Goal: Transaction & Acquisition: Book appointment/travel/reservation

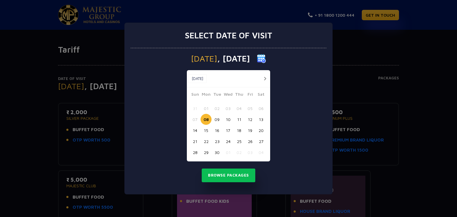
click at [250, 132] on button "19" at bounding box center [250, 130] width 11 height 11
click at [226, 174] on button "Browse Packages" at bounding box center [229, 176] width 54 height 14
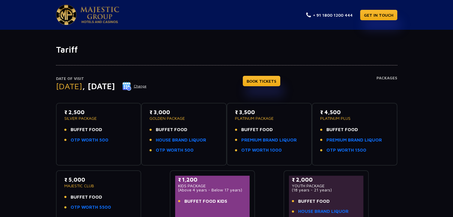
click at [202, 92] on div "Date of Visit [DATE] Change BOOK TICKETS Packages" at bounding box center [226, 89] width 341 height 27
click at [87, 132] on span "BUFFET FOOD" at bounding box center [87, 130] width 32 height 7
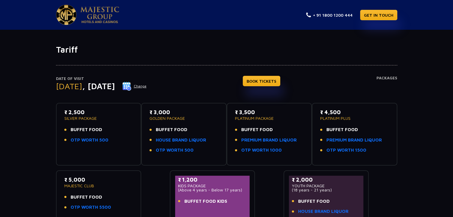
click at [175, 129] on span "BUFFET FOOD" at bounding box center [172, 130] width 32 height 7
click at [265, 131] on span "BUFFET FOOD" at bounding box center [257, 130] width 32 height 7
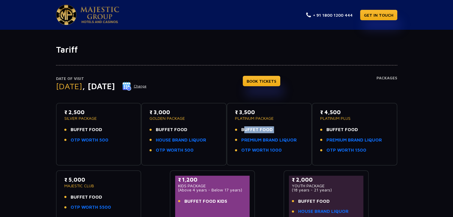
click at [265, 131] on span "BUFFET FOOD" at bounding box center [257, 130] width 32 height 7
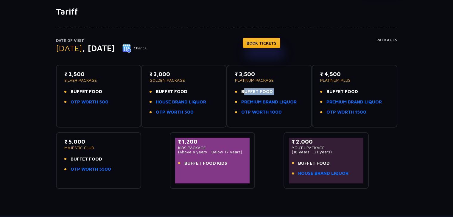
scroll to position [39, 0]
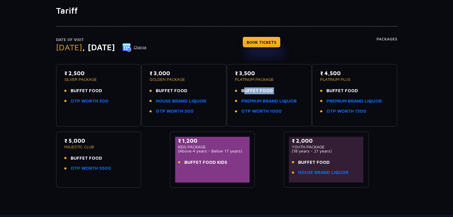
click at [264, 91] on span "BUFFET FOOD" at bounding box center [257, 91] width 32 height 7
